Goal: Task Accomplishment & Management: Manage account settings

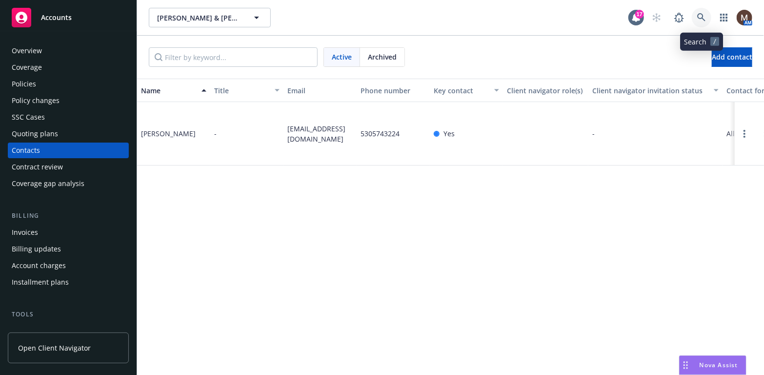
click at [702, 16] on icon at bounding box center [701, 17] width 9 height 9
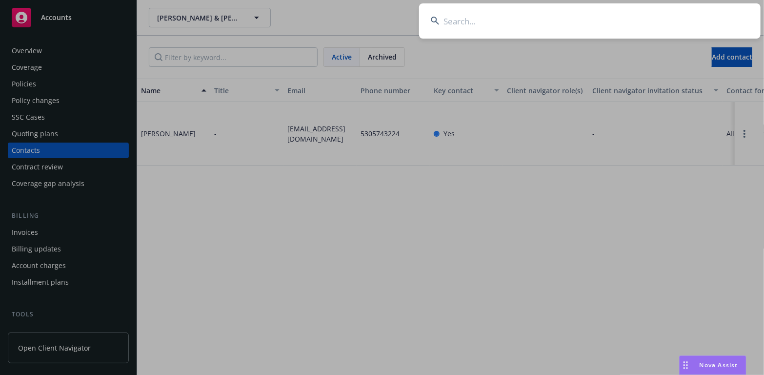
click at [462, 20] on input at bounding box center [590, 20] width 342 height 35
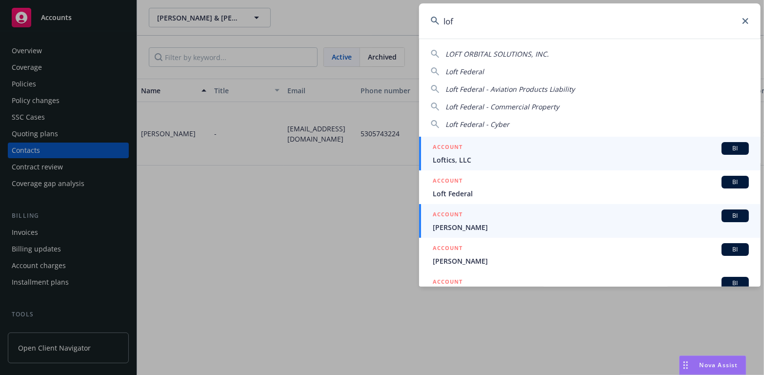
type input "lof"
click at [449, 223] on span "Dempsey Lofchie" at bounding box center [591, 227] width 316 height 10
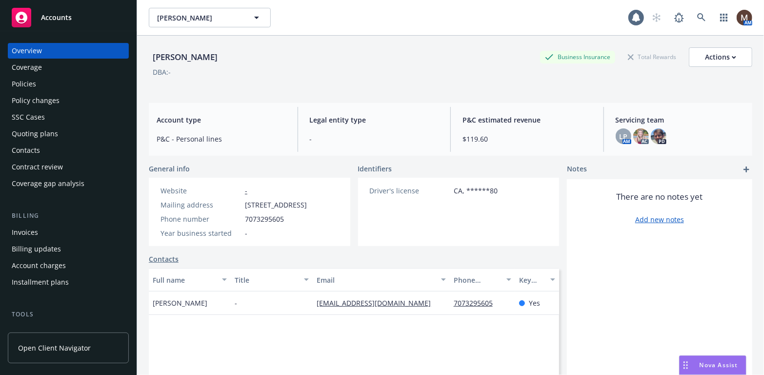
click at [28, 77] on div "Policies" at bounding box center [24, 84] width 24 height 16
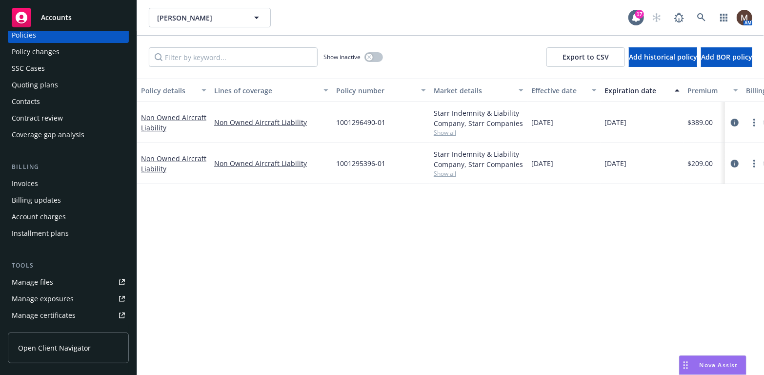
scroll to position [98, 0]
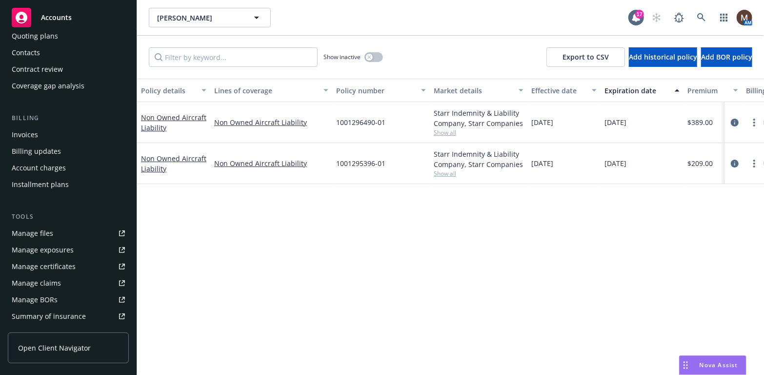
click at [49, 232] on div "Manage files" at bounding box center [32, 233] width 41 height 16
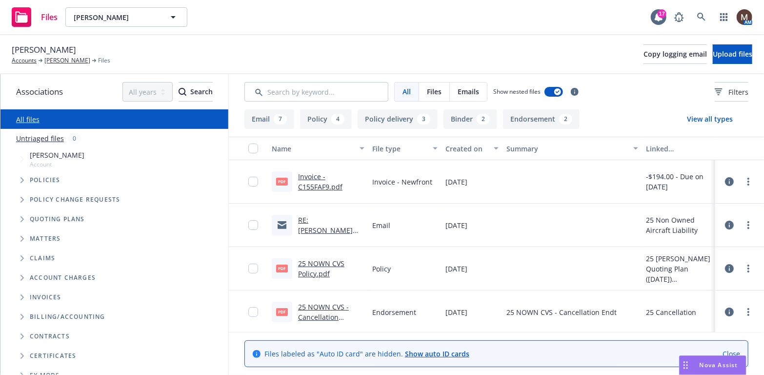
click at [322, 223] on link "RE: Lofchie Policy" at bounding box center [325, 230] width 55 height 30
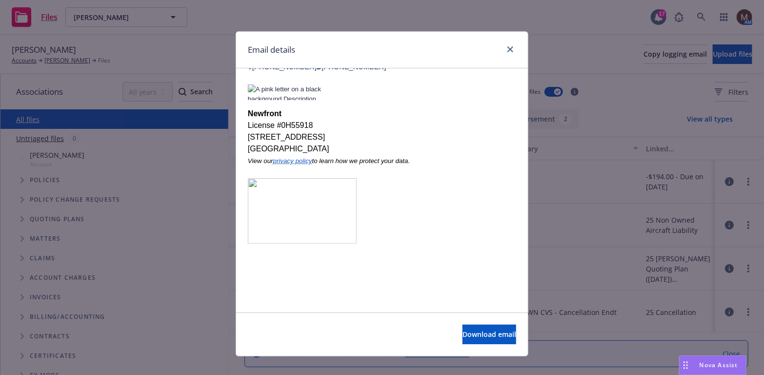
scroll to position [600, 0]
click at [507, 48] on icon "close" at bounding box center [510, 49] width 6 height 6
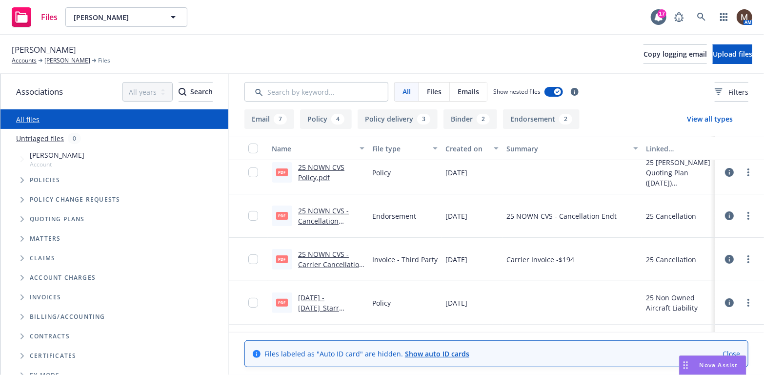
scroll to position [98, 0]
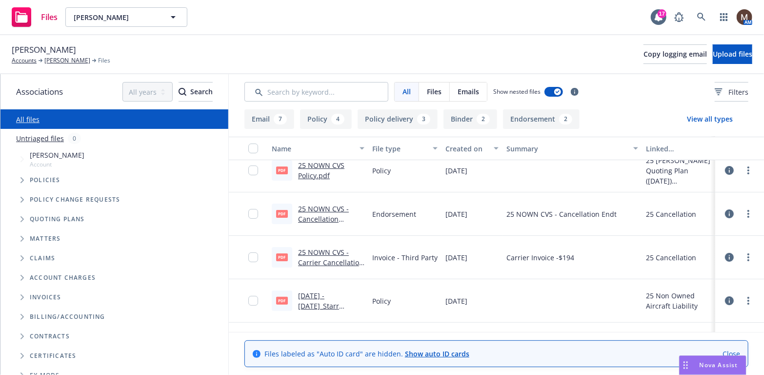
click at [328, 291] on link "2025 - 2026_Starr Companies_Non Owned Aircraft Liability_1001296490-01 - Policy…" at bounding box center [329, 321] width 63 height 61
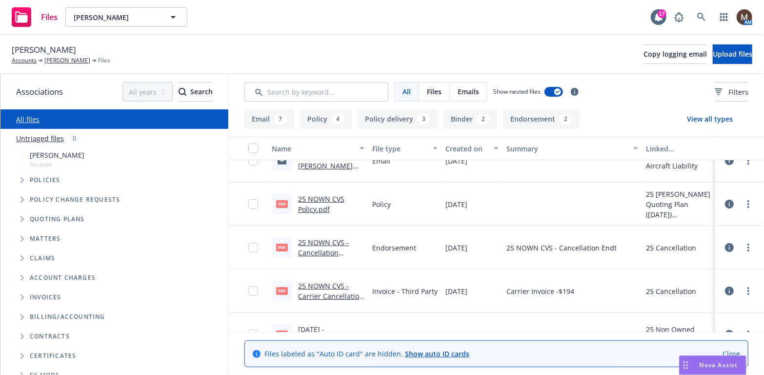
scroll to position [49, 0]
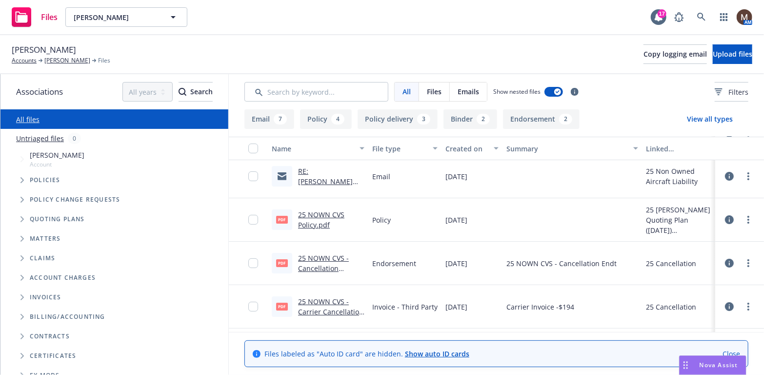
click at [314, 257] on link "25 NOWN CVS - Cancellation Endt.pdf" at bounding box center [323, 268] width 51 height 30
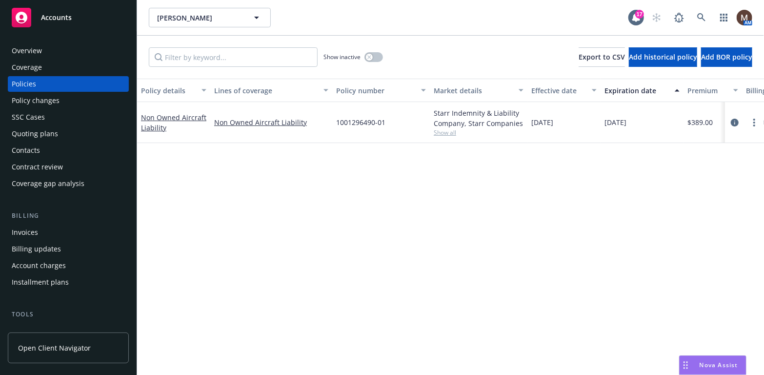
scroll to position [98, 0]
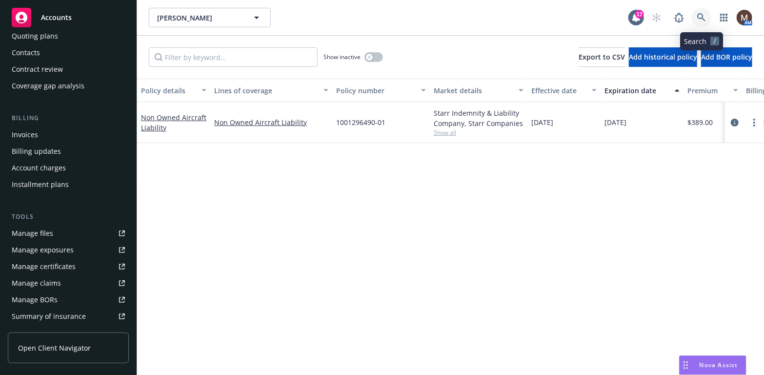
click at [704, 17] on icon at bounding box center [701, 17] width 9 height 9
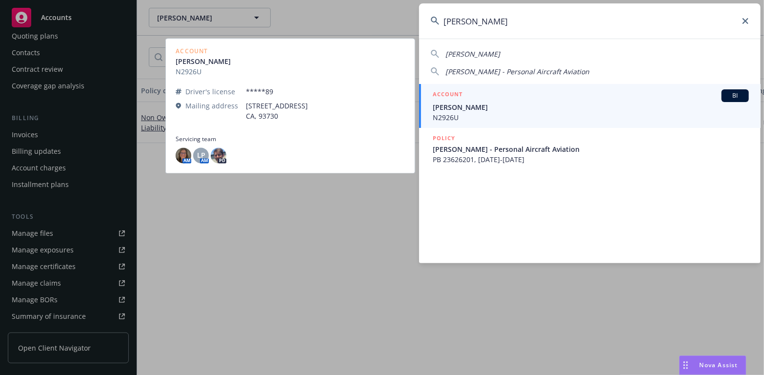
type input "kristopher bedi"
click at [465, 108] on span "Kristopher Bedi" at bounding box center [591, 107] width 316 height 10
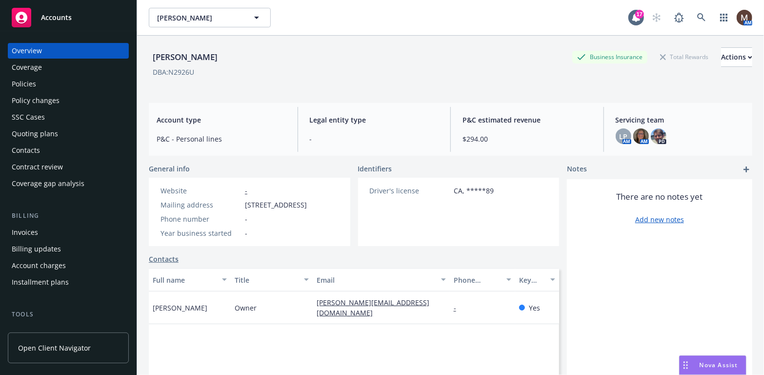
click at [22, 81] on div "Policies" at bounding box center [24, 84] width 24 height 16
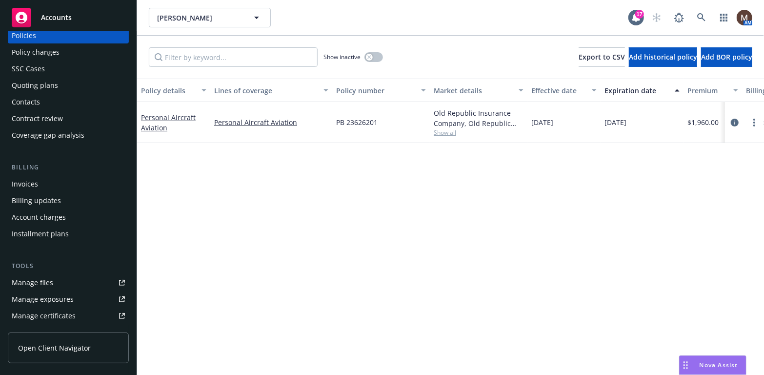
scroll to position [49, 0]
click at [51, 279] on div "Manage files" at bounding box center [32, 282] width 41 height 16
click at [699, 15] on icon at bounding box center [701, 17] width 8 height 8
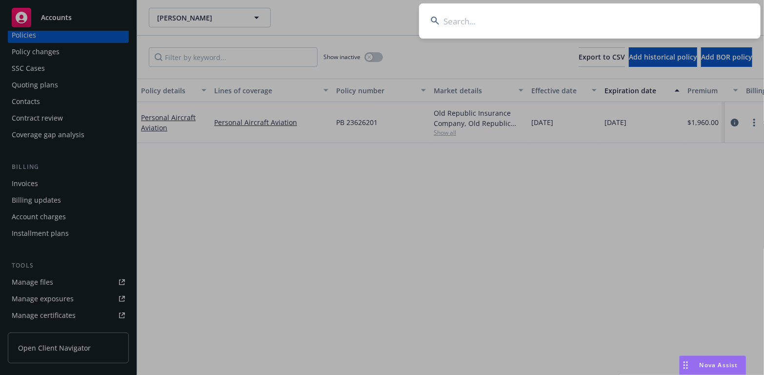
click at [468, 20] on input at bounding box center [590, 20] width 342 height 35
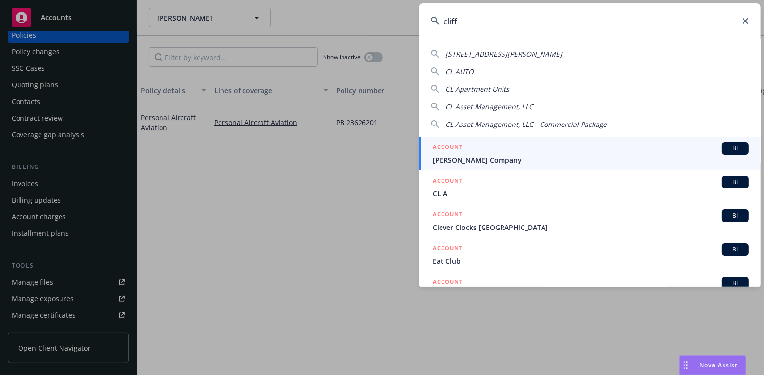
type input "cliff"
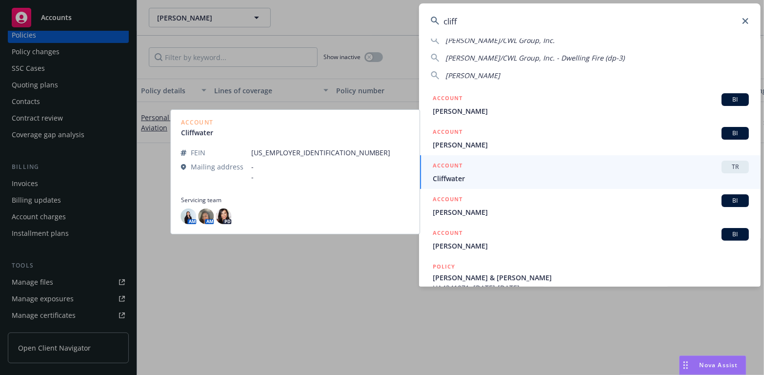
drag, startPoint x: 458, startPoint y: 244, endPoint x: 439, endPoint y: 244, distance: 18.5
click at [458, 244] on span "Clifford Talley" at bounding box center [591, 246] width 316 height 10
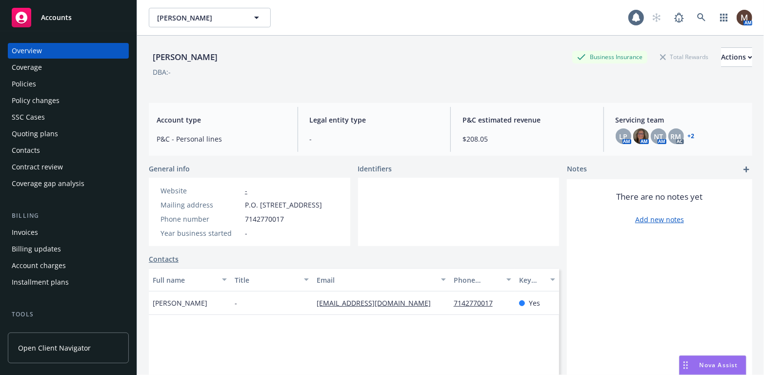
click at [46, 83] on div "Policies" at bounding box center [68, 84] width 113 height 16
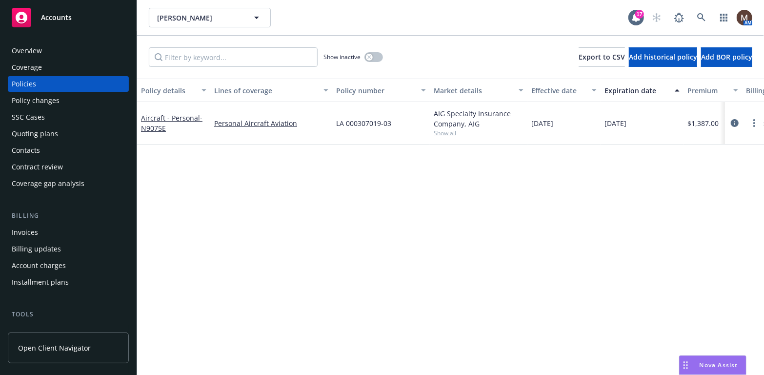
click at [46, 232] on div "Invoices" at bounding box center [68, 232] width 113 height 16
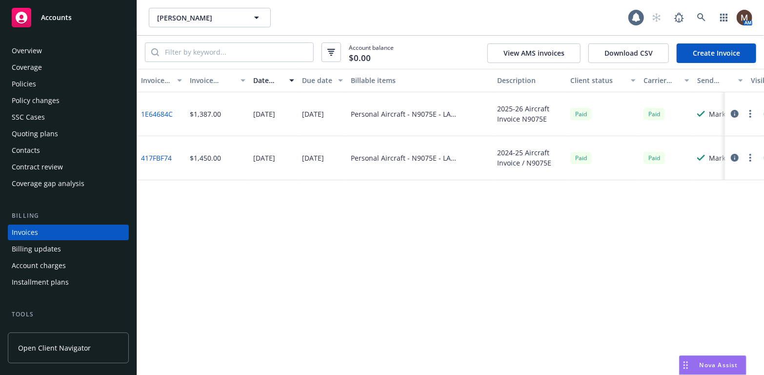
scroll to position [29, 0]
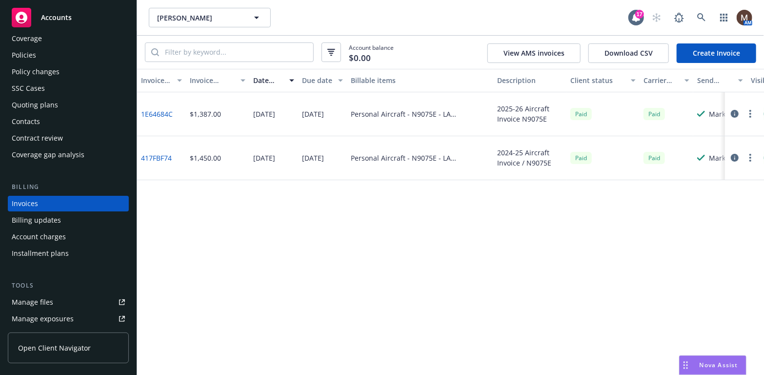
click at [750, 113] on circle "button" at bounding box center [750, 114] width 2 height 2
click at [667, 152] on link "View invoice" at bounding box center [693, 153] width 124 height 20
click at [700, 15] on icon at bounding box center [701, 17] width 9 height 9
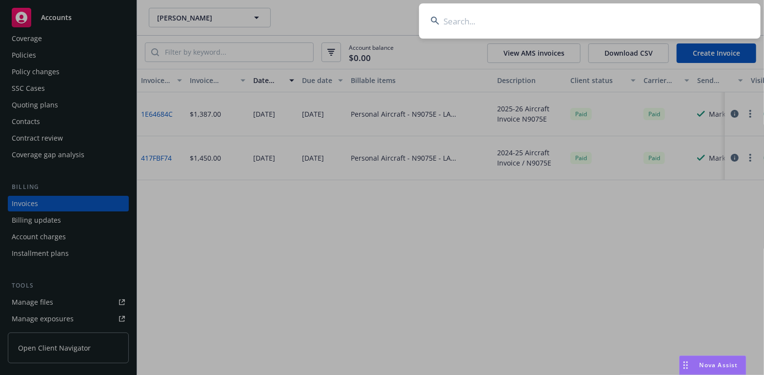
click at [446, 17] on input at bounding box center [590, 20] width 342 height 35
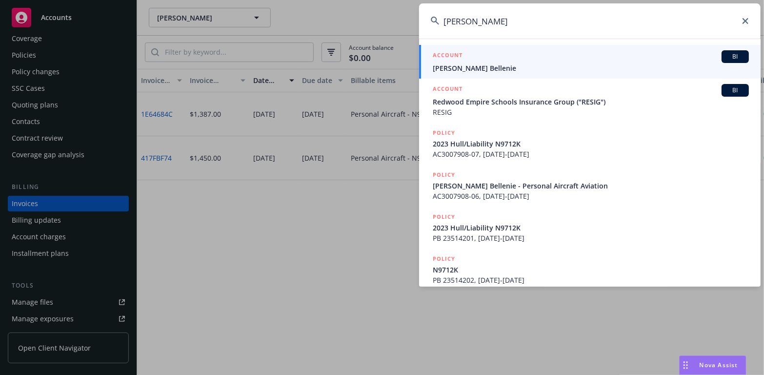
type input "charles bellenie"
drag, startPoint x: 455, startPoint y: 68, endPoint x: 442, endPoint y: 72, distance: 13.9
click at [455, 68] on span "[PERSON_NAME] Bellenie" at bounding box center [591, 68] width 316 height 10
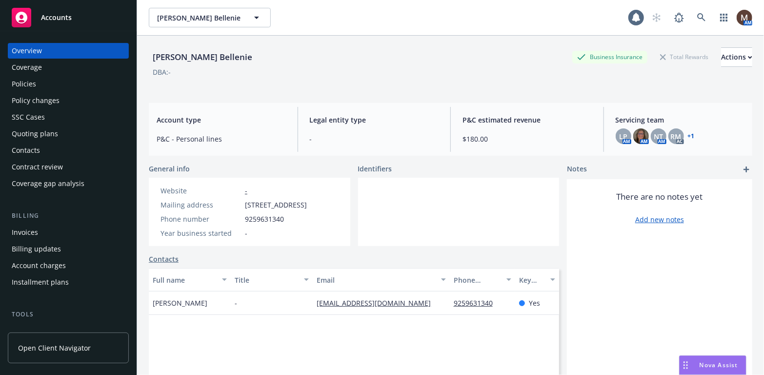
click at [33, 83] on div "Policies" at bounding box center [24, 84] width 24 height 16
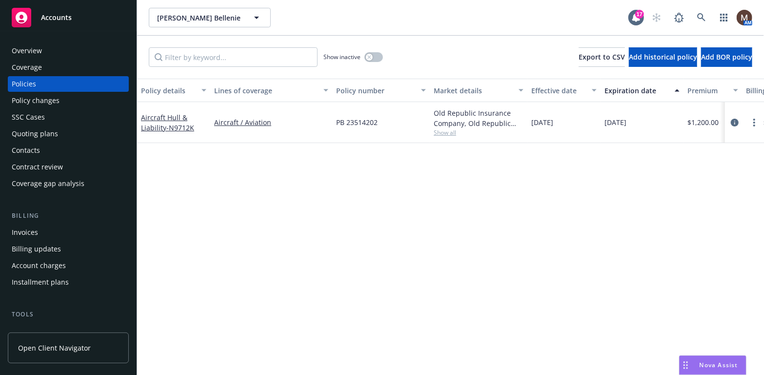
scroll to position [49, 0]
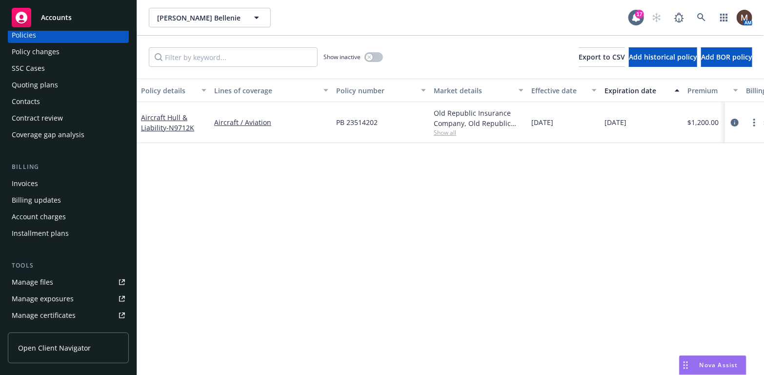
click at [40, 281] on div "Manage files" at bounding box center [32, 282] width 41 height 16
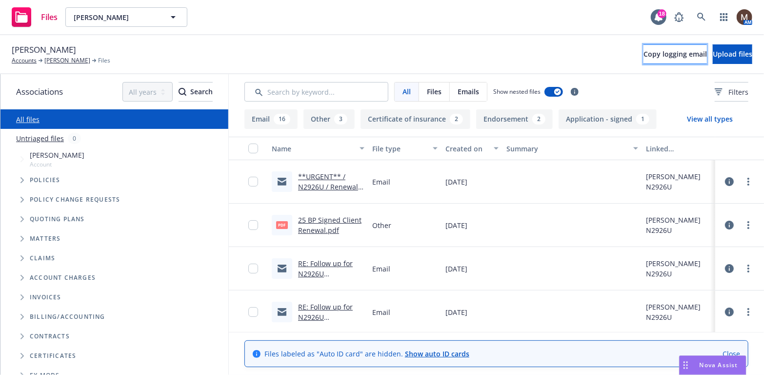
click at [644, 53] on span "Copy logging email" at bounding box center [675, 53] width 63 height 9
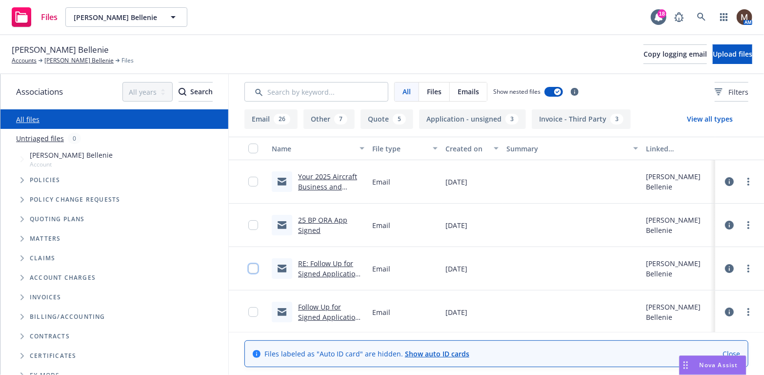
click at [248, 269] on input "checkbox" at bounding box center [253, 268] width 10 height 10
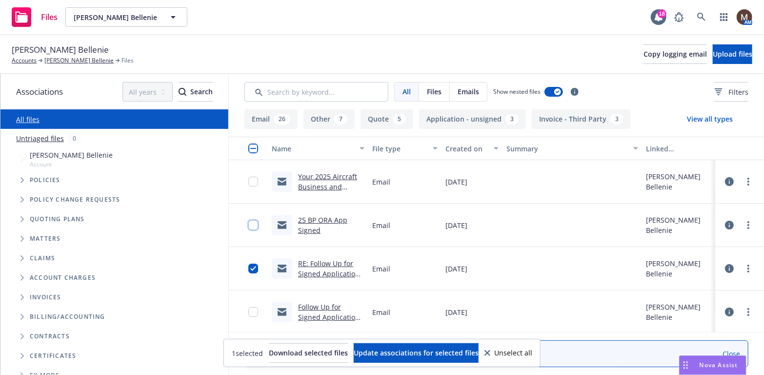
click at [248, 224] on input "checkbox" at bounding box center [253, 225] width 10 height 10
click at [248, 182] on input "checkbox" at bounding box center [253, 182] width 10 height 10
click at [419, 351] on span "Update associations for selected files" at bounding box center [416, 352] width 125 height 9
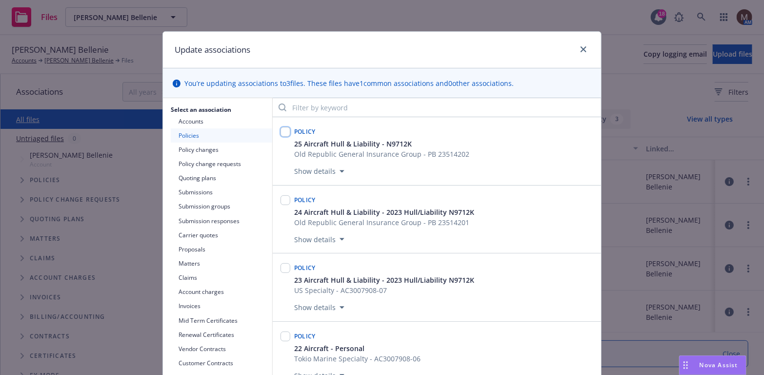
click at [284, 132] on input "checkbox" at bounding box center [286, 132] width 10 height 10
checkbox input "true"
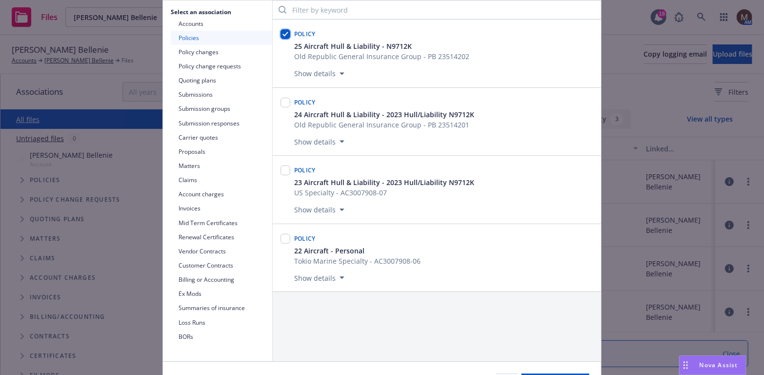
scroll to position [146, 0]
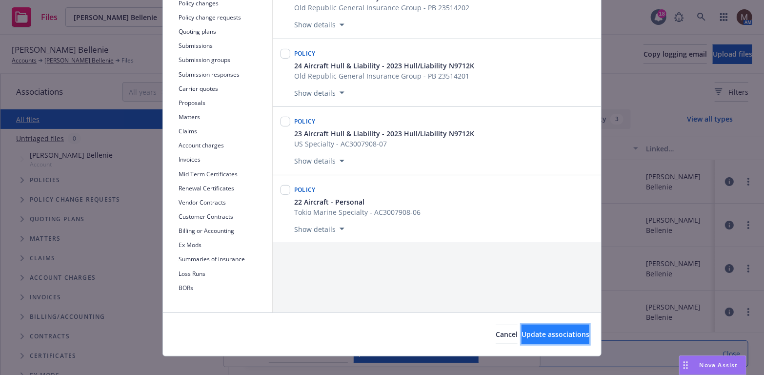
click at [557, 329] on span "Update associations" at bounding box center [556, 333] width 68 height 9
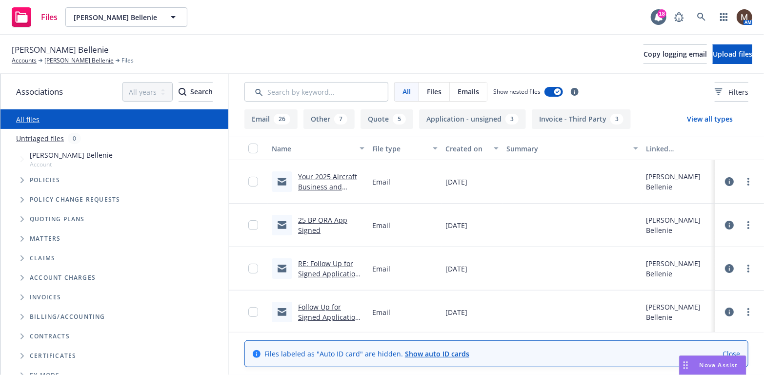
drag, startPoint x: 740, startPoint y: 177, endPoint x: 734, endPoint y: 179, distance: 5.7
click at [743, 177] on link "more" at bounding box center [749, 182] width 12 height 12
click at [673, 239] on link "Edit" at bounding box center [698, 241] width 97 height 20
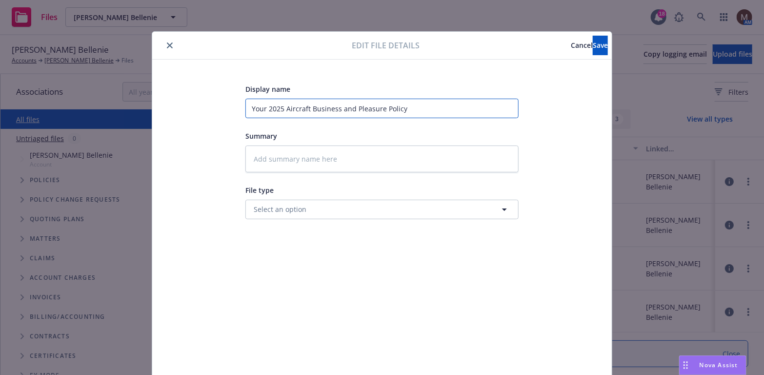
drag, startPoint x: 437, startPoint y: 112, endPoint x: 134, endPoint y: 111, distance: 303.5
click at [134, 111] on div "Edit file details Cancel Save Display name Your 2025 Aircraft Business and Plea…" at bounding box center [382, 187] width 764 height 375
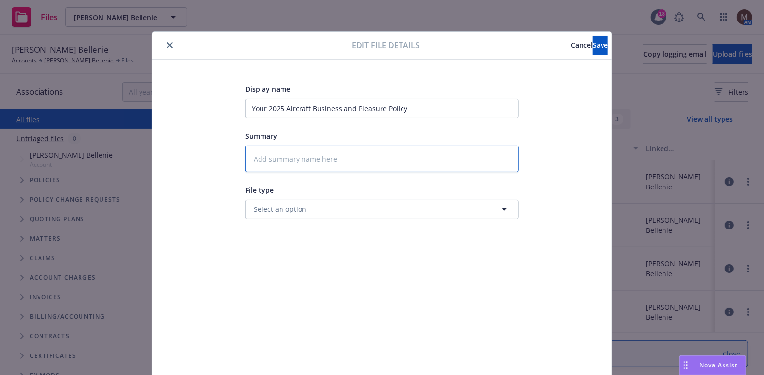
click at [262, 157] on textarea at bounding box center [381, 158] width 273 height 27
paste textarea "Your 2025 Aircraft Business and Pleasure Policy"
type textarea "x"
type textarea "Your 2025 Aircraft Business and Pleasure Policy"
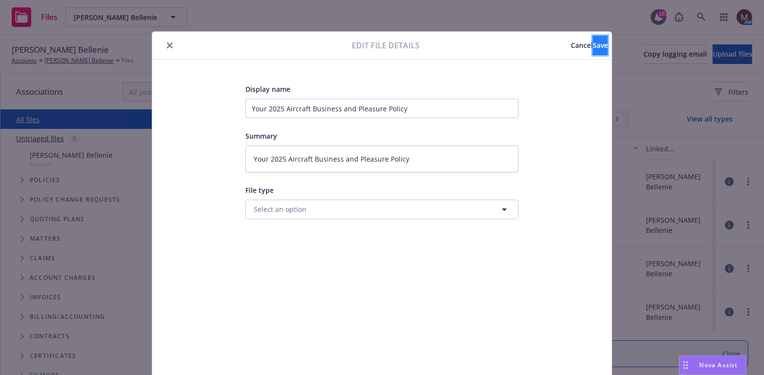
click at [593, 39] on button "Save" at bounding box center [600, 46] width 15 height 20
type textarea "x"
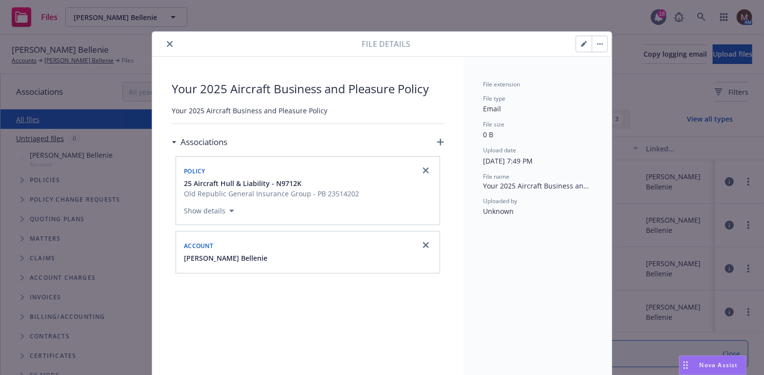
click at [167, 42] on icon "close" at bounding box center [170, 44] width 6 height 6
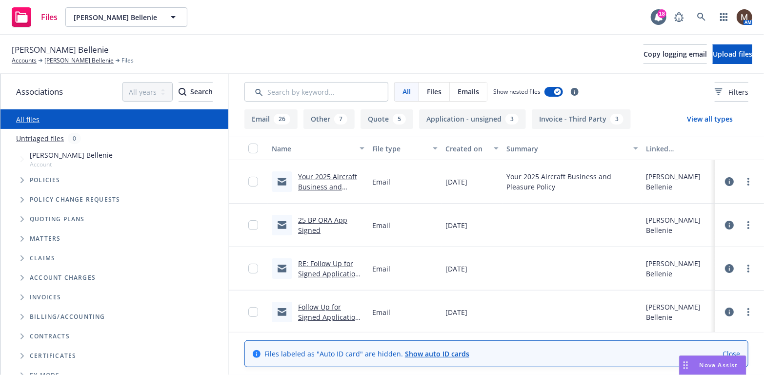
click at [326, 215] on link "25 BP ORA App Signed" at bounding box center [322, 225] width 49 height 20
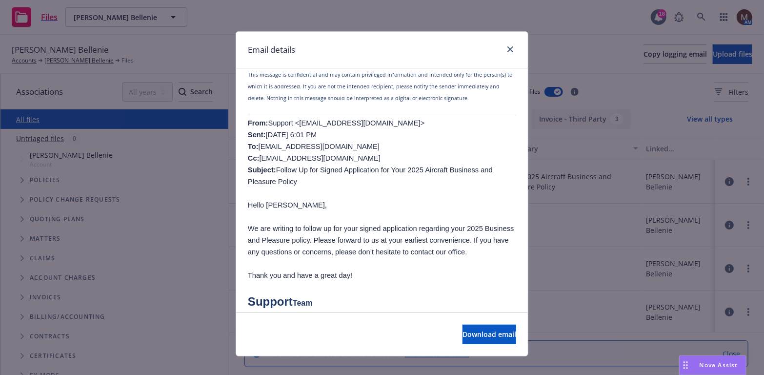
scroll to position [683, 0]
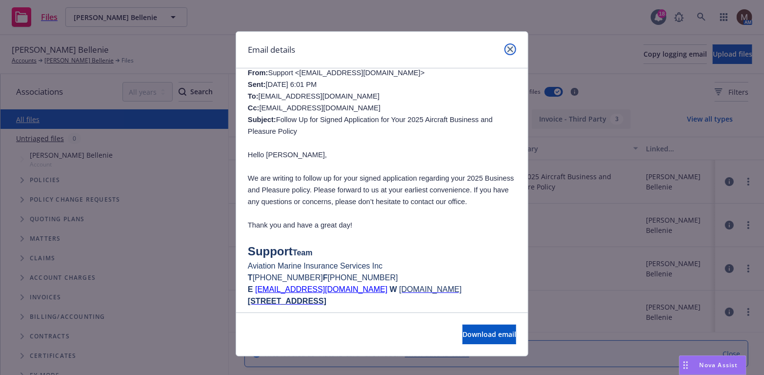
click at [507, 47] on icon "close" at bounding box center [510, 49] width 6 height 6
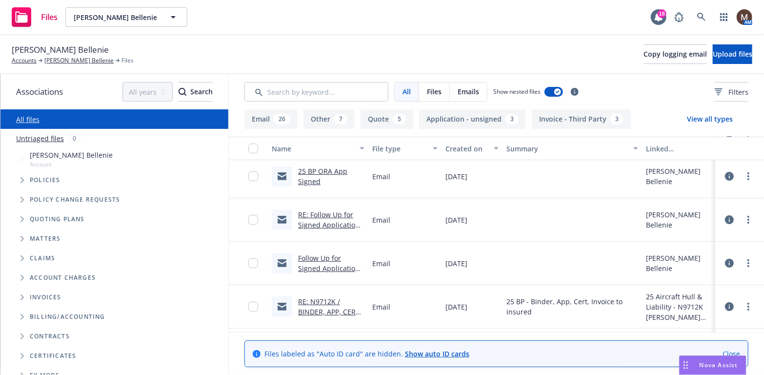
scroll to position [98, 0]
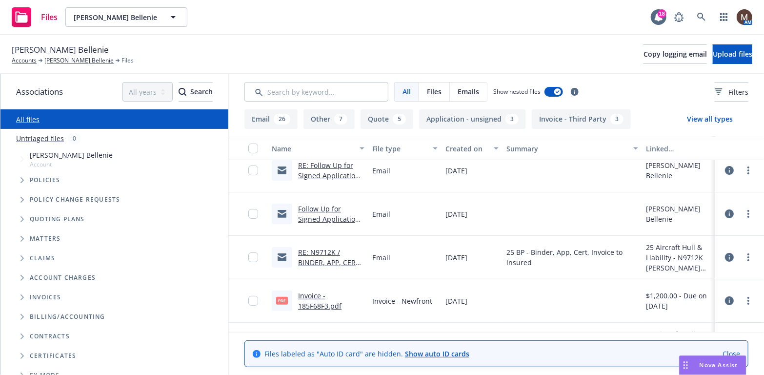
click at [336, 261] on link "RE: N9712K / BINDER, APP, CERT, INVOICE / [PERSON_NAME] Bellenie / [DATE]" at bounding box center [329, 272] width 63 height 50
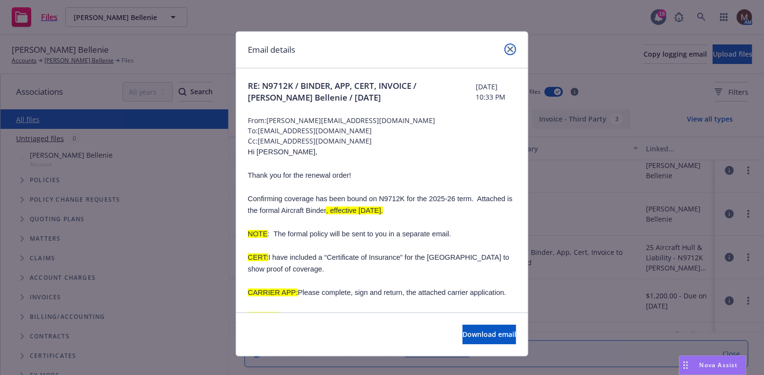
click at [507, 46] on icon "close" at bounding box center [510, 49] width 6 height 6
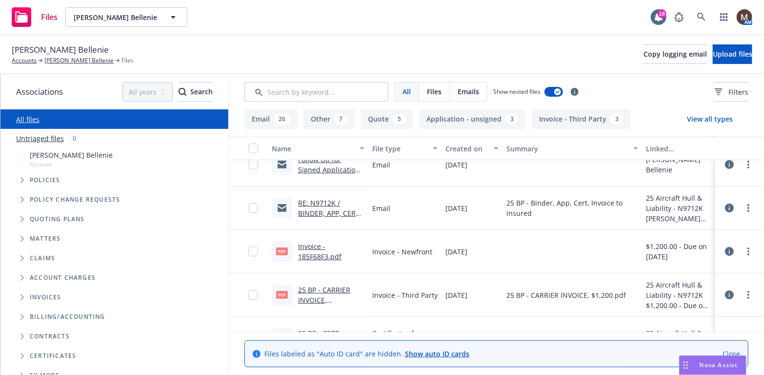
scroll to position [195, 0]
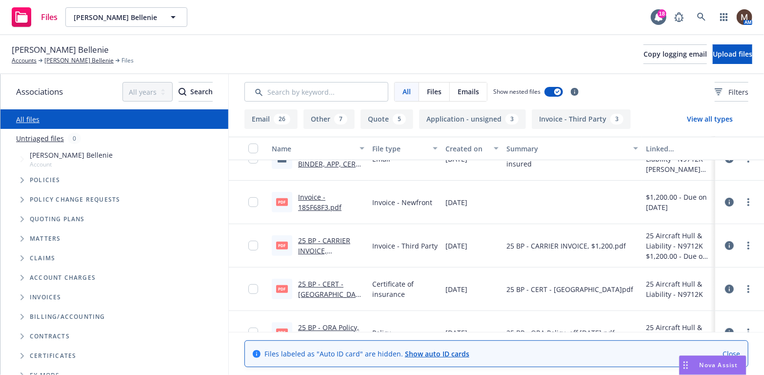
click at [328, 290] on link "25 BP - CERT - [GEOGRAPHIC_DATA]pdf.pdf" at bounding box center [331, 294] width 66 height 30
click at [319, 283] on link "25 BP - CERT - [GEOGRAPHIC_DATA]pdf.pdf" at bounding box center [331, 294] width 66 height 30
click at [82, 59] on link "[PERSON_NAME] Bellenie" at bounding box center [78, 60] width 69 height 9
